Goal: Task Accomplishment & Management: Use online tool/utility

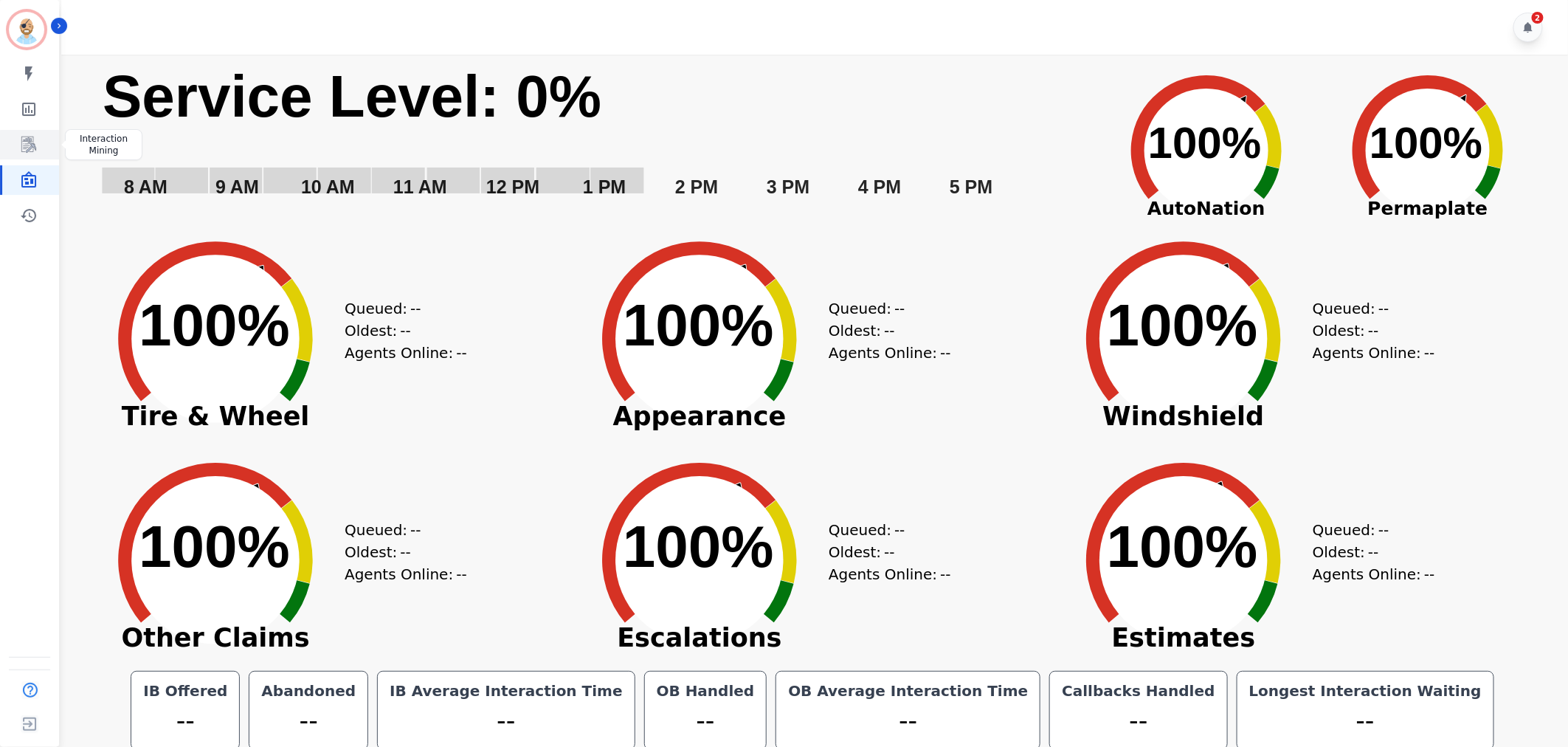
click at [26, 139] on icon "Sidebar" at bounding box center [29, 145] width 18 height 18
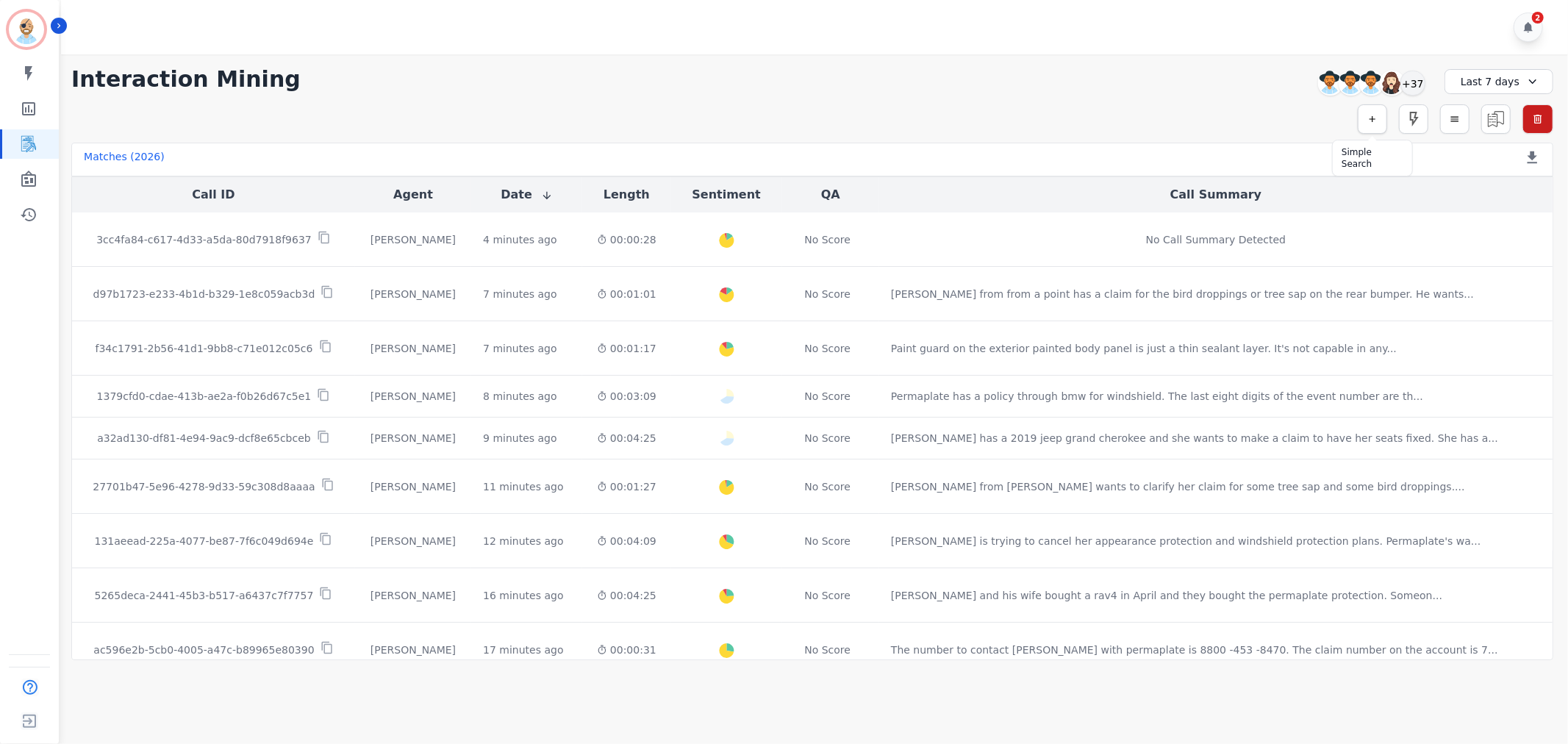
click at [1371, 120] on icon "button" at bounding box center [1372, 119] width 6 height 6
click at [1205, 101] on div "**********" at bounding box center [812, 357] width 1511 height 606
click at [1414, 82] on div "+37" at bounding box center [1412, 83] width 25 height 25
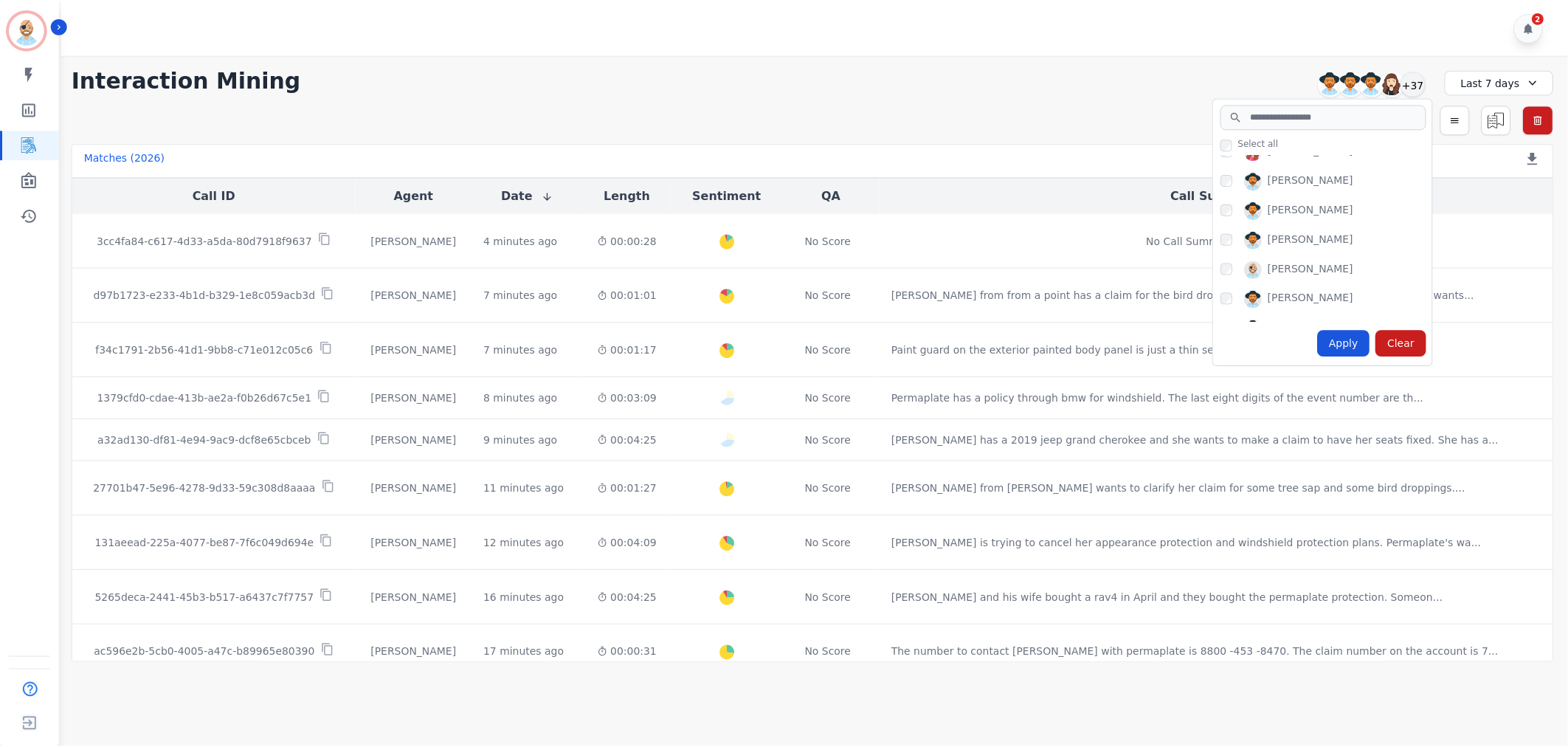
scroll to position [246, 0]
click at [1353, 344] on div "Apply" at bounding box center [1349, 343] width 53 height 26
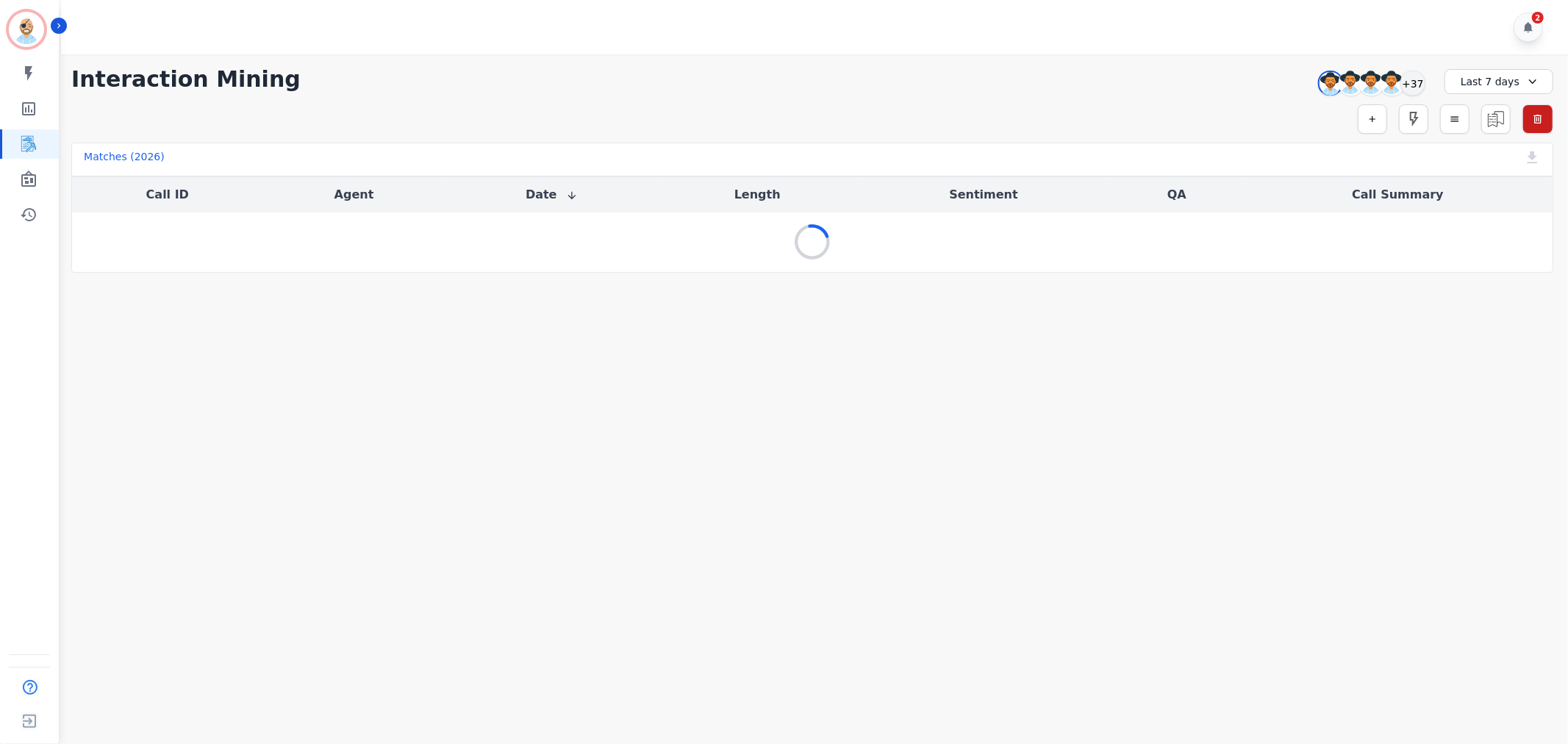
click at [872, 75] on div "**********" at bounding box center [812, 79] width 1481 height 26
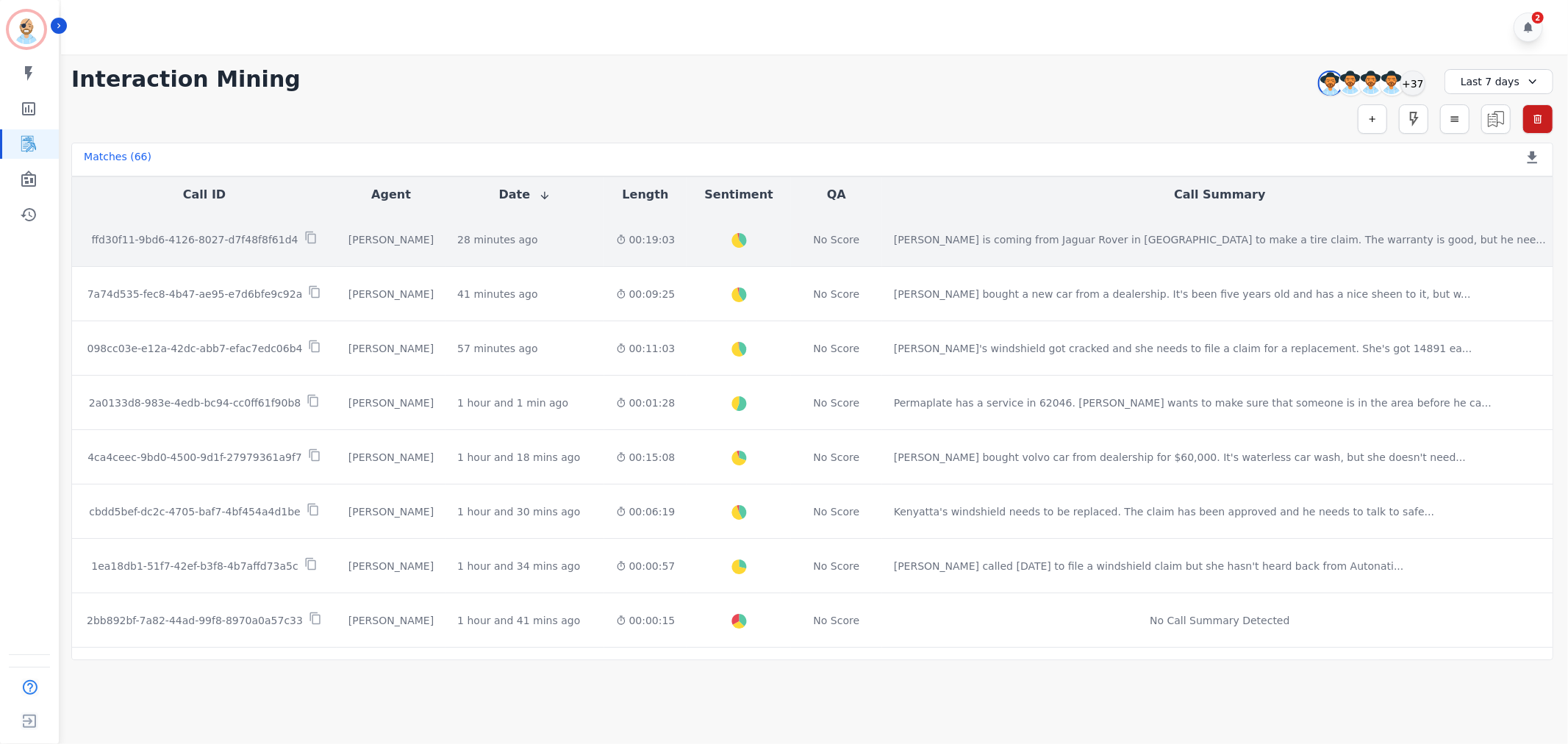
click at [272, 236] on p "ffd30f11-9bd6-4126-8027-d7f48f8f61d4" at bounding box center [194, 239] width 207 height 15
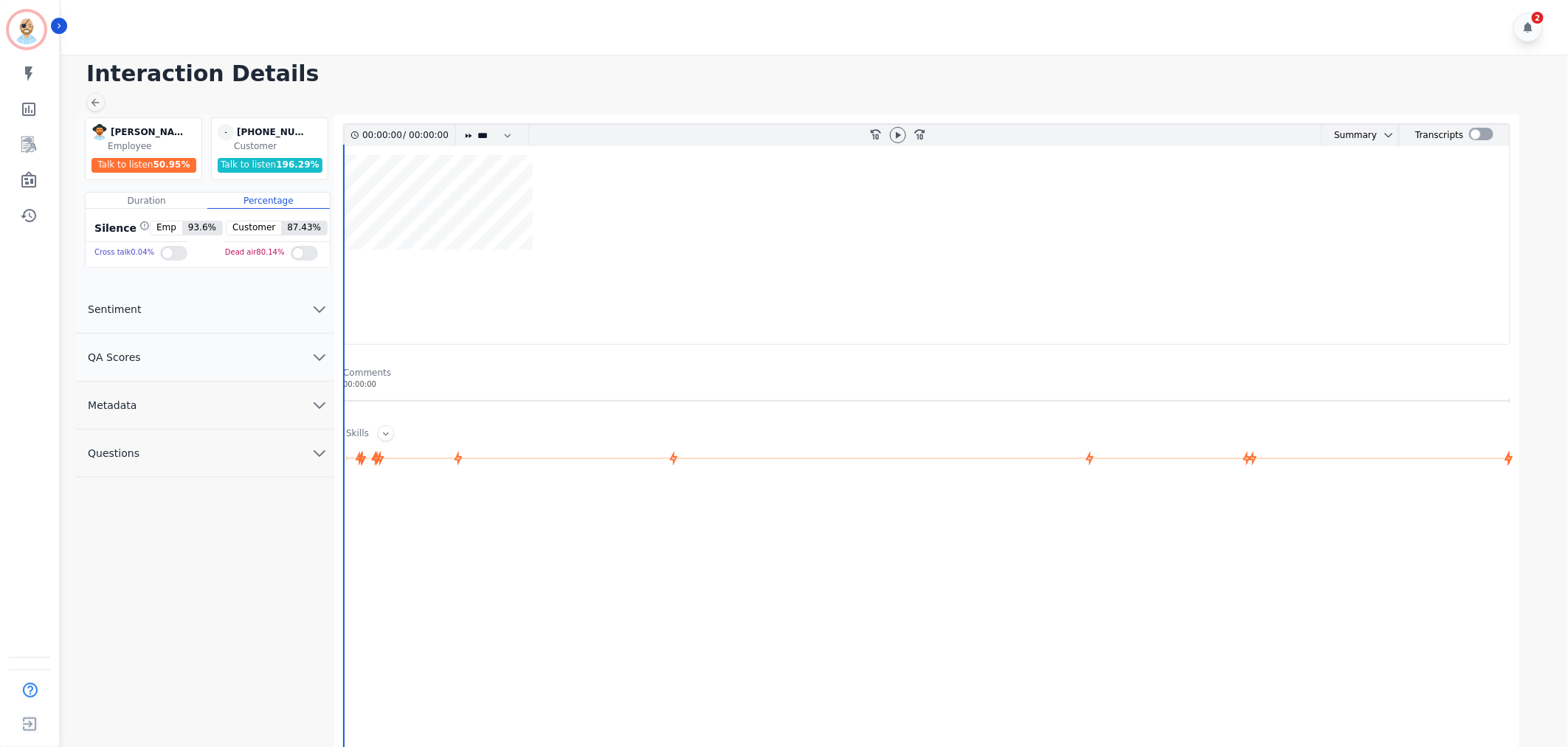
click at [772, 32] on div "2" at bounding box center [817, 27] width 1511 height 54
click at [1478, 128] on div at bounding box center [1481, 134] width 24 height 12
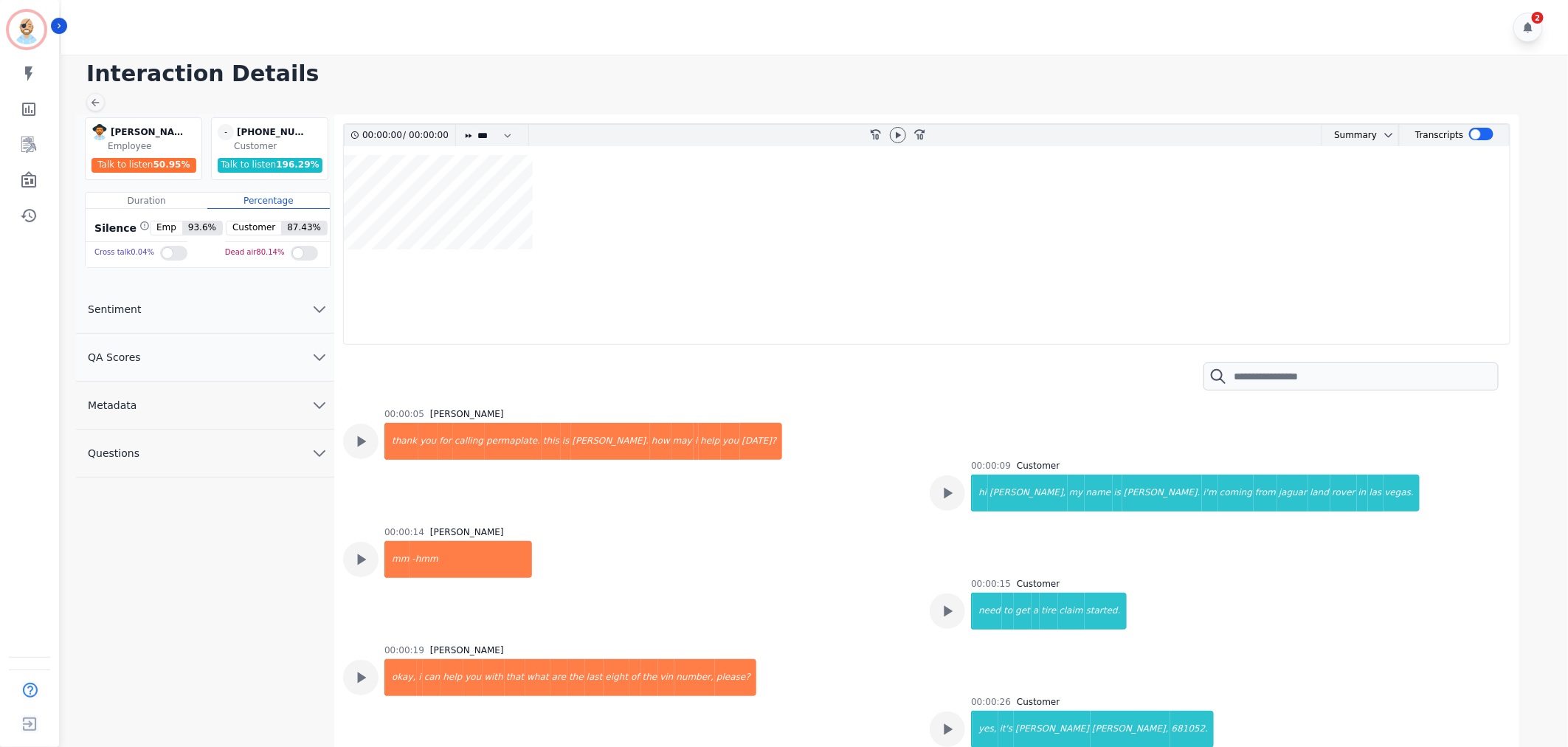
click at [788, 24] on div "2" at bounding box center [817, 27] width 1511 height 54
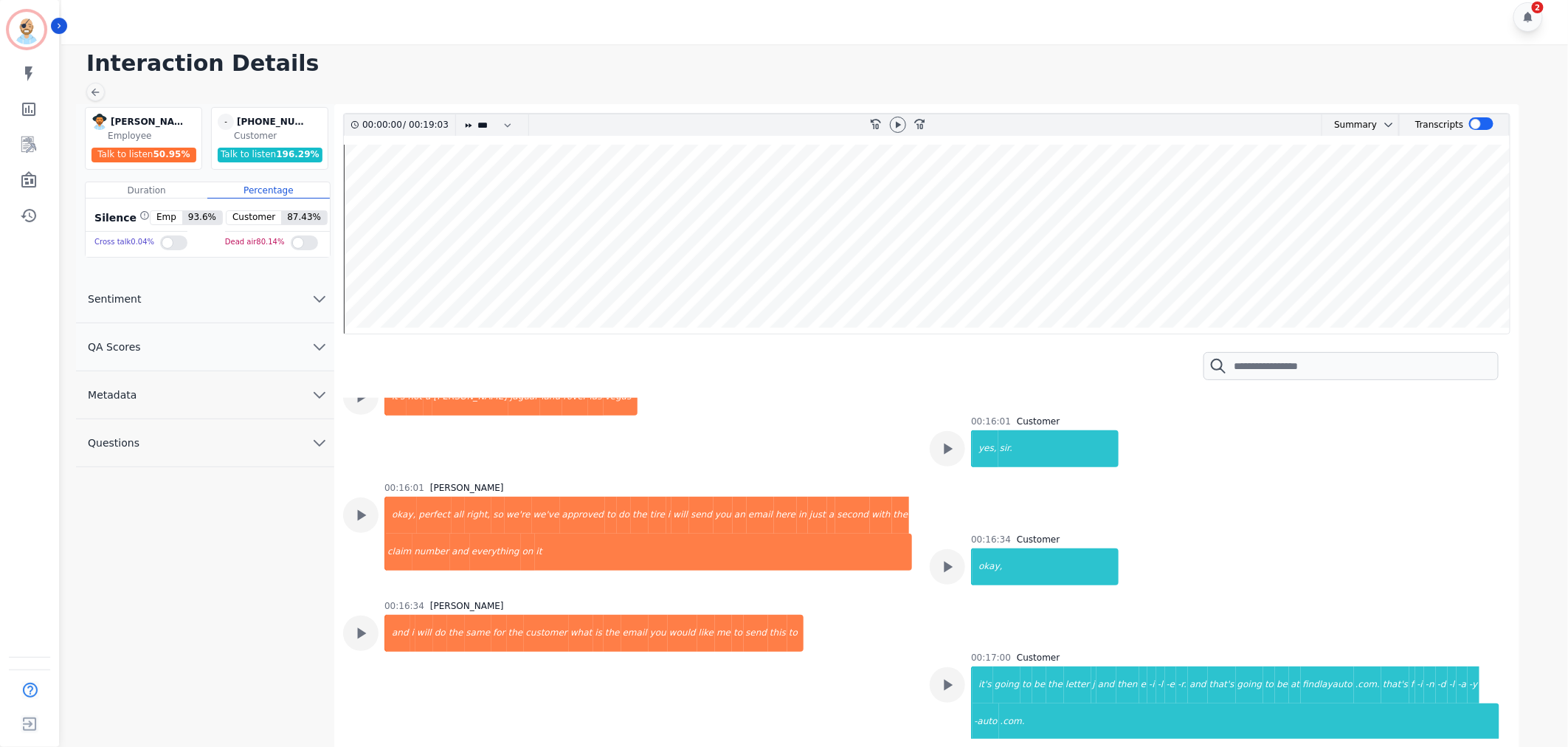
scroll to position [6604, 0]
